Goal: Information Seeking & Learning: Learn about a topic

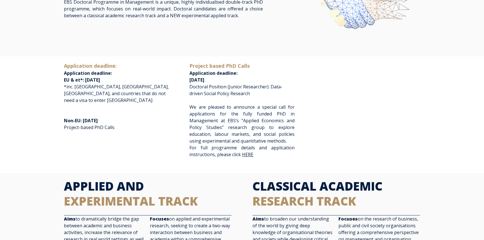
scroll to position [85, 0]
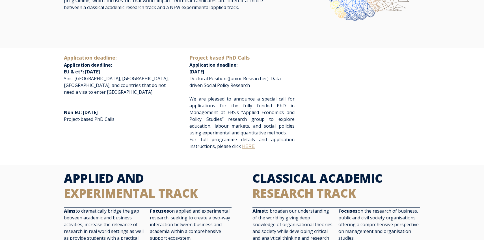
click at [247, 147] on link "HERE" at bounding box center [248, 146] width 12 height 5
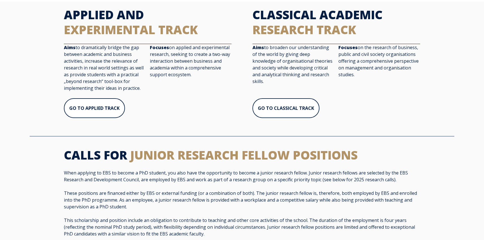
scroll to position [248, 0]
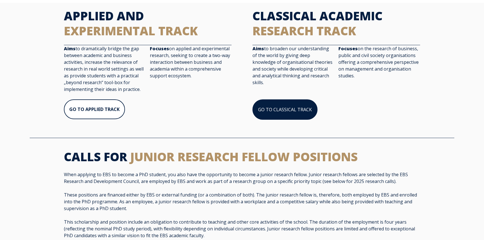
click at [276, 109] on link "GO TO CLASSICAL TRACK" at bounding box center [284, 109] width 65 height 20
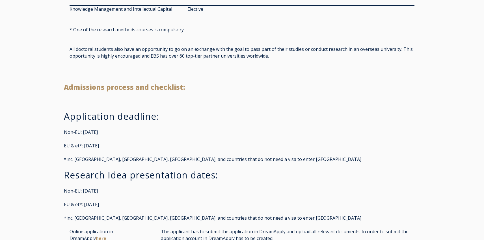
scroll to position [1078, 0]
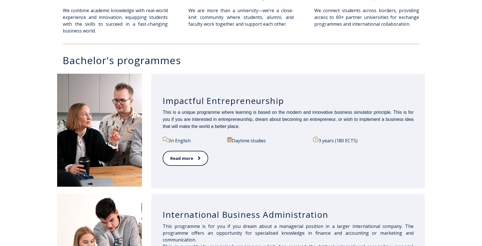
scroll to position [246, 0]
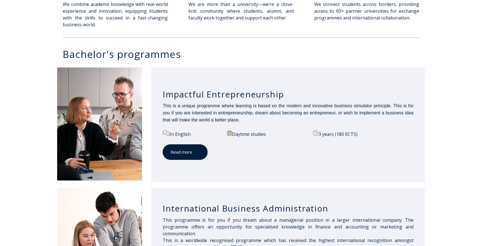
click at [190, 151] on link "Read more" at bounding box center [184, 152] width 45 height 16
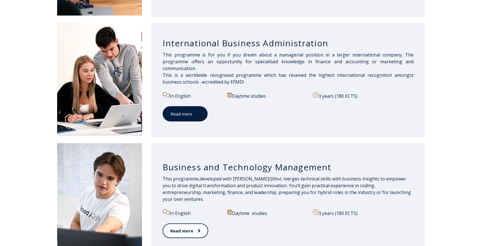
scroll to position [404, 0]
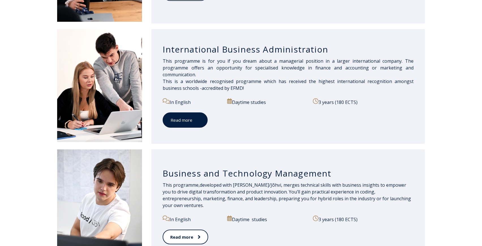
click at [190, 120] on link "Read more" at bounding box center [184, 120] width 45 height 16
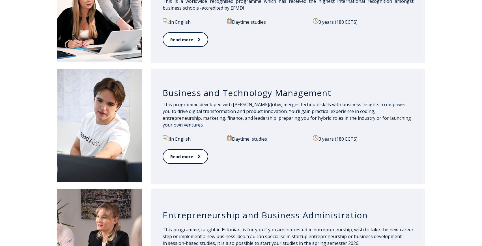
scroll to position [489, 0]
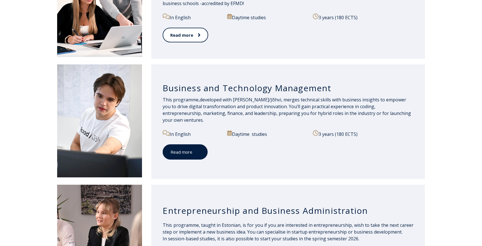
click at [190, 151] on link "Read more" at bounding box center [184, 152] width 45 height 16
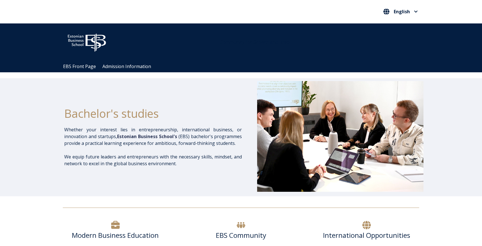
scroll to position [0, 0]
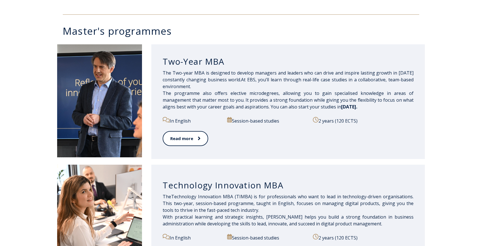
scroll to position [278, 0]
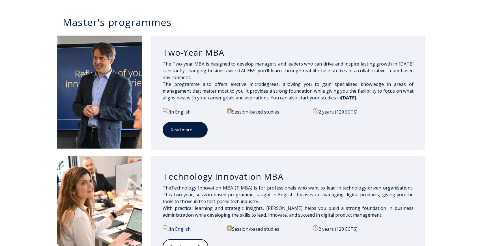
click at [188, 131] on link "Read more" at bounding box center [184, 130] width 45 height 16
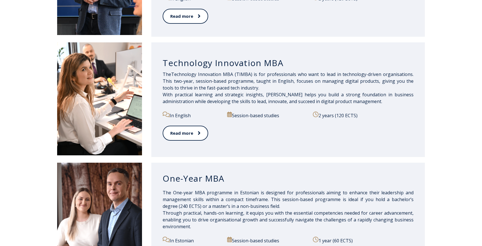
scroll to position [404, 0]
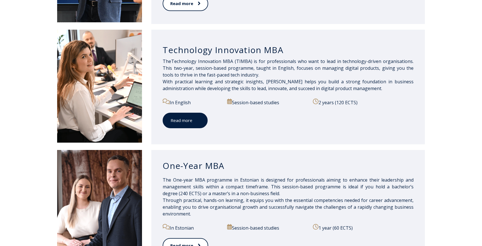
click at [186, 120] on link "Read more" at bounding box center [184, 121] width 45 height 16
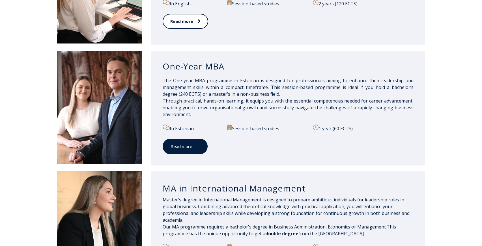
scroll to position [504, 0]
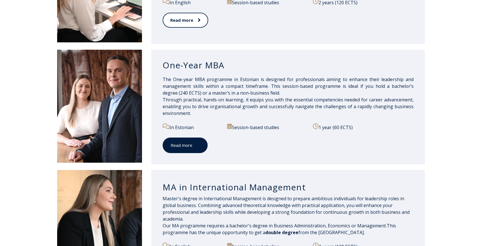
click at [192, 146] on span at bounding box center [195, 145] width 7 height 6
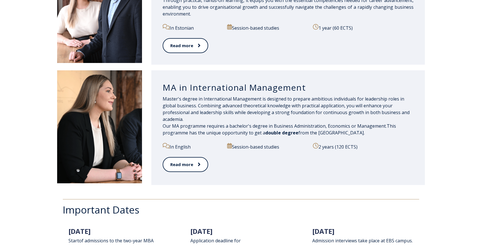
scroll to position [623, 0]
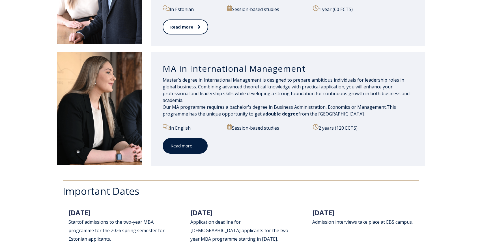
click at [185, 150] on link "Read more" at bounding box center [184, 146] width 45 height 16
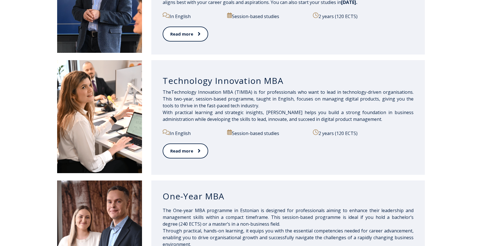
scroll to position [361, 0]
